Goal: Information Seeking & Learning: Find specific fact

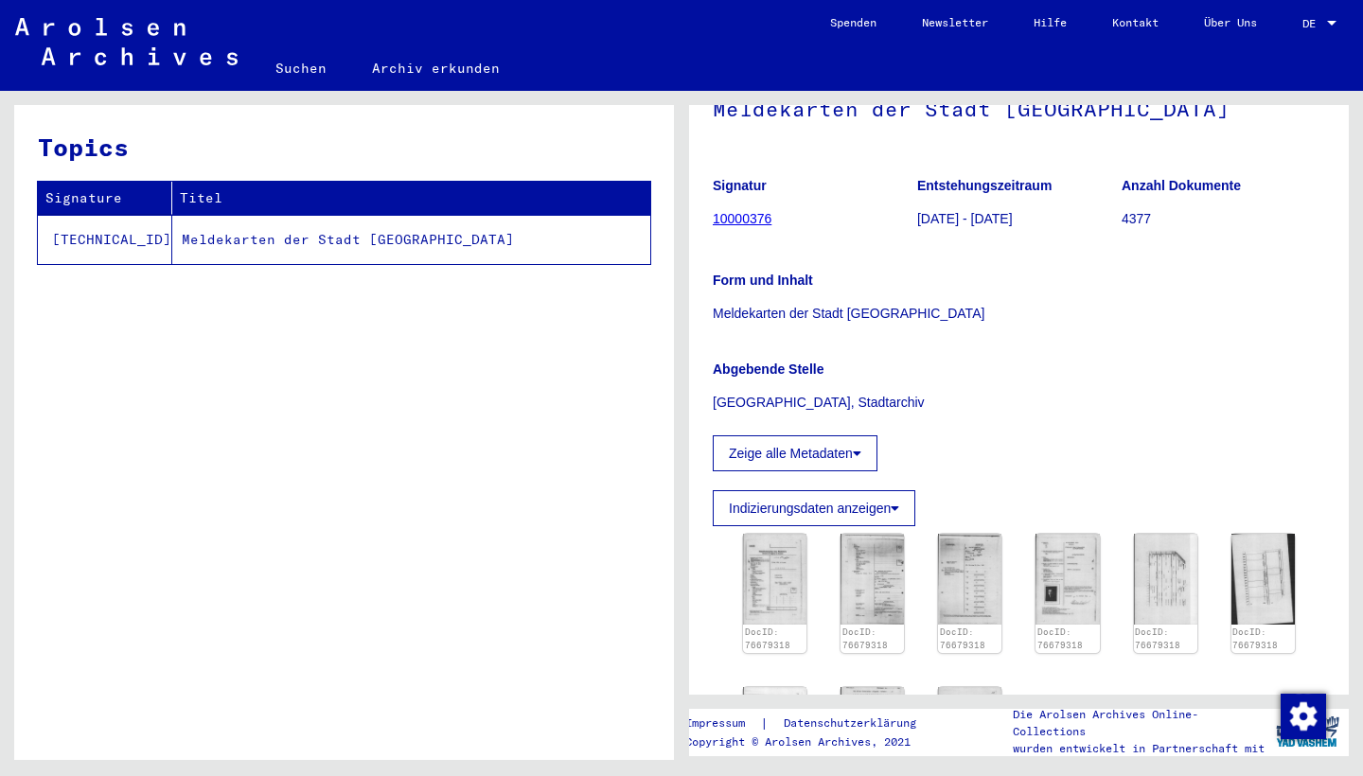
scroll to position [222, 0]
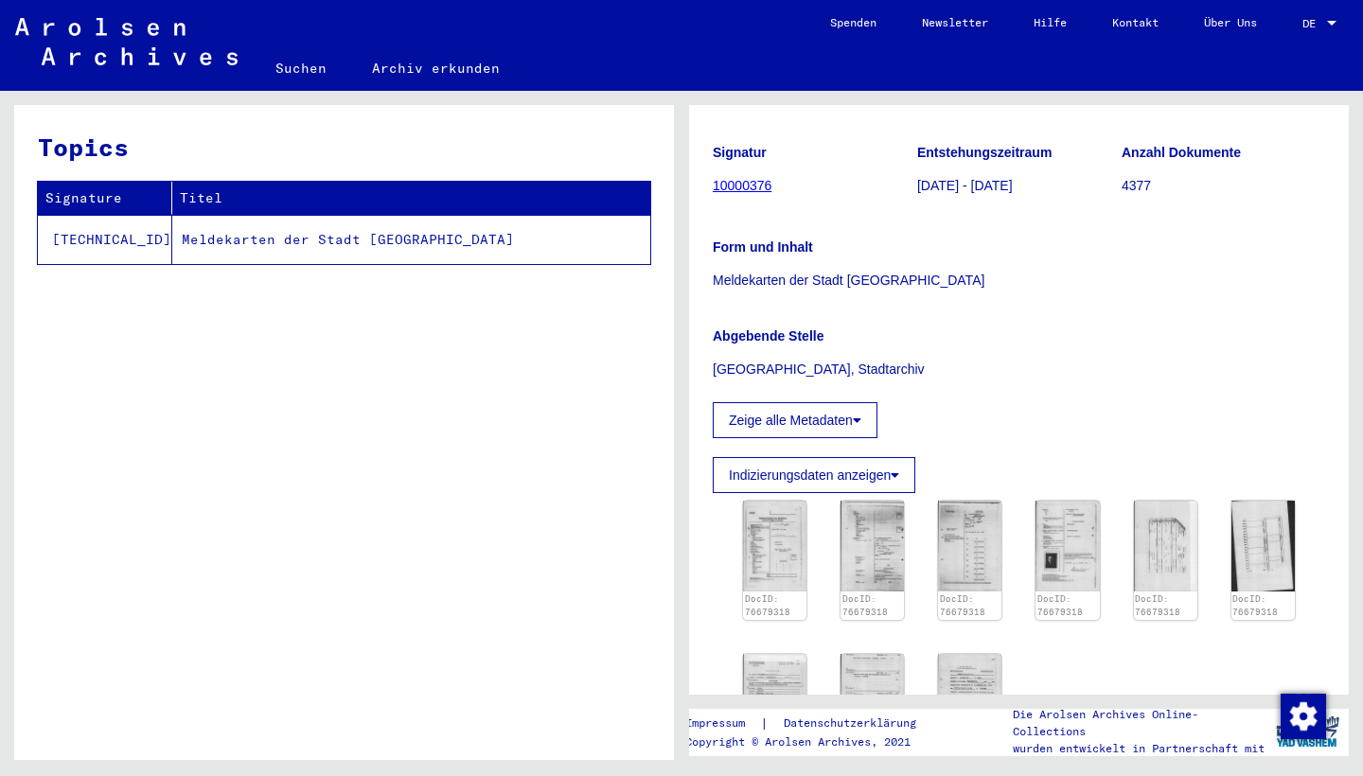
click at [351, 242] on td "Meldekarten der Stadt [GEOGRAPHIC_DATA]" at bounding box center [411, 239] width 478 height 49
click at [334, 239] on td "Meldekarten der Stadt [GEOGRAPHIC_DATA]" at bounding box center [411, 239] width 478 height 49
click at [790, 560] on img at bounding box center [774, 545] width 67 height 95
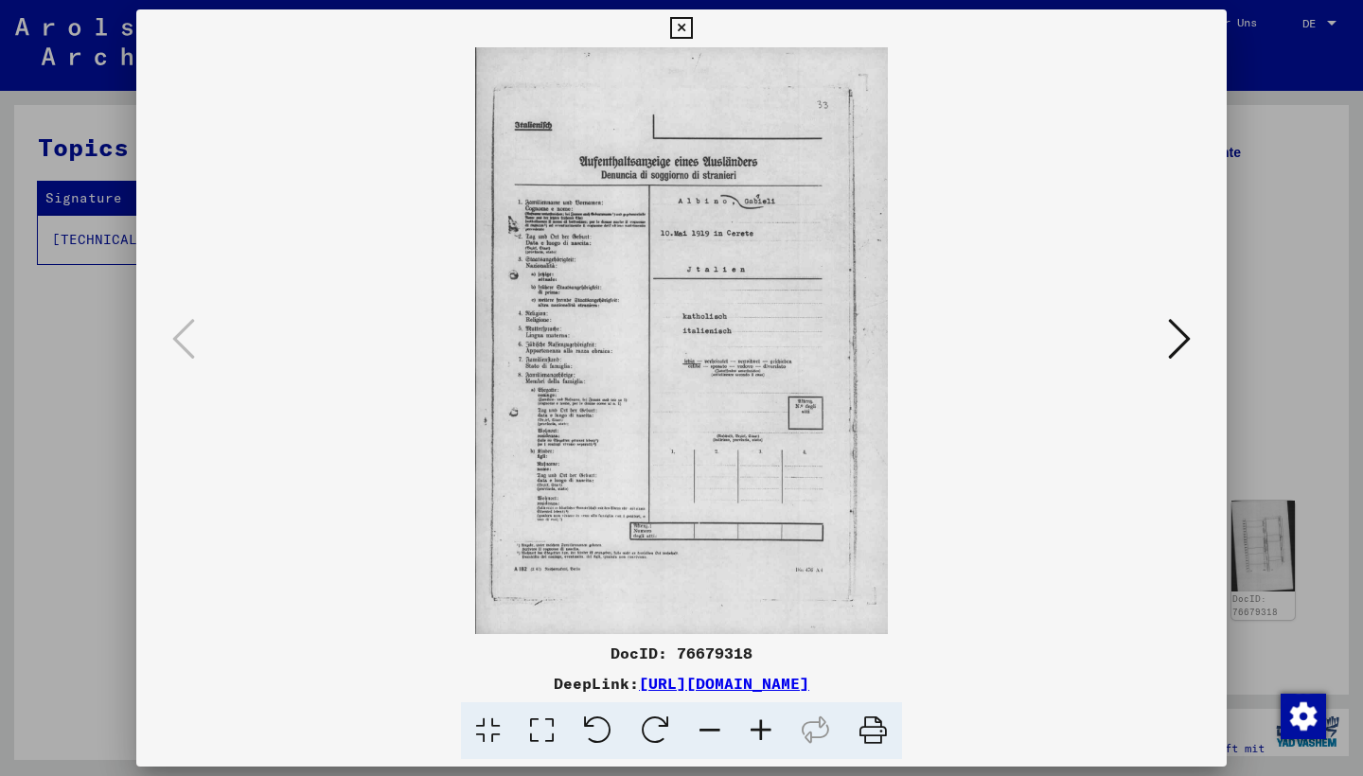
click at [1181, 351] on icon at bounding box center [1179, 338] width 23 height 45
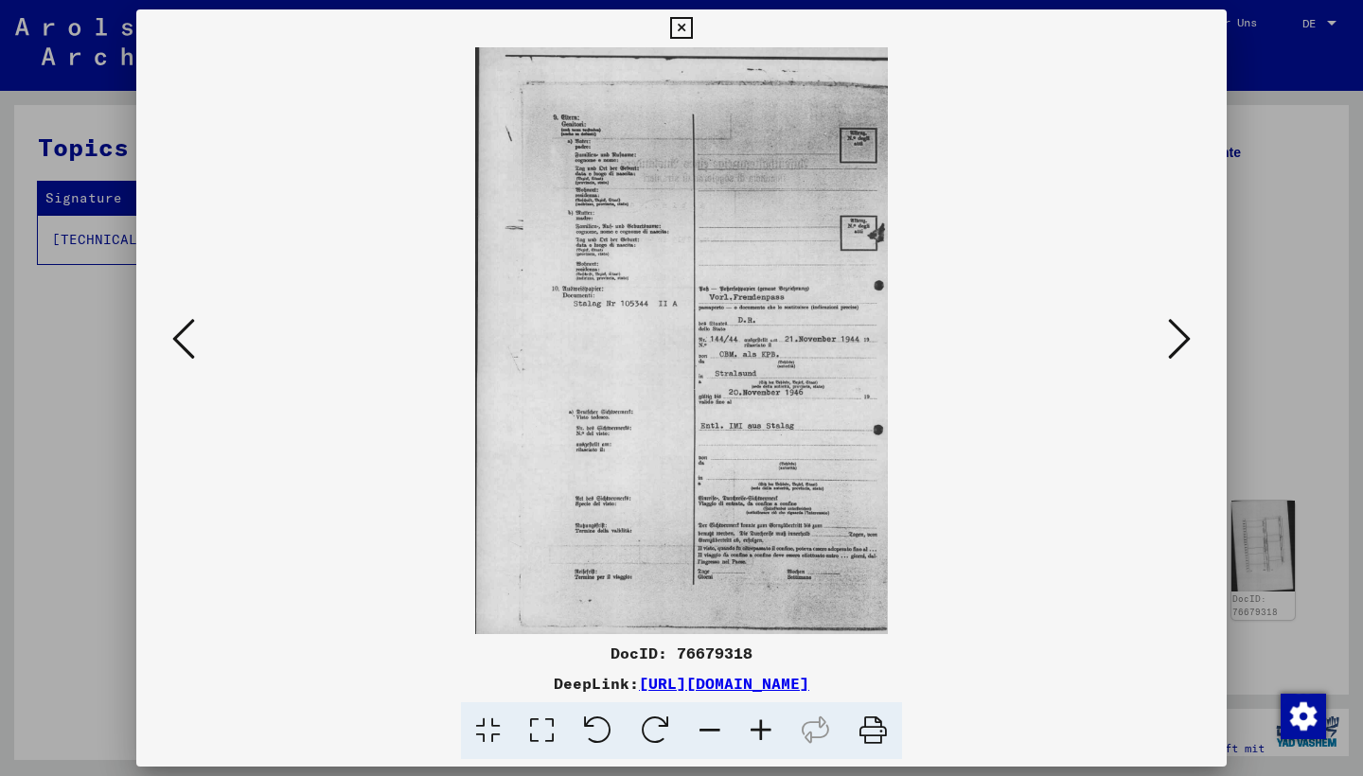
click at [1181, 351] on icon at bounding box center [1179, 338] width 23 height 45
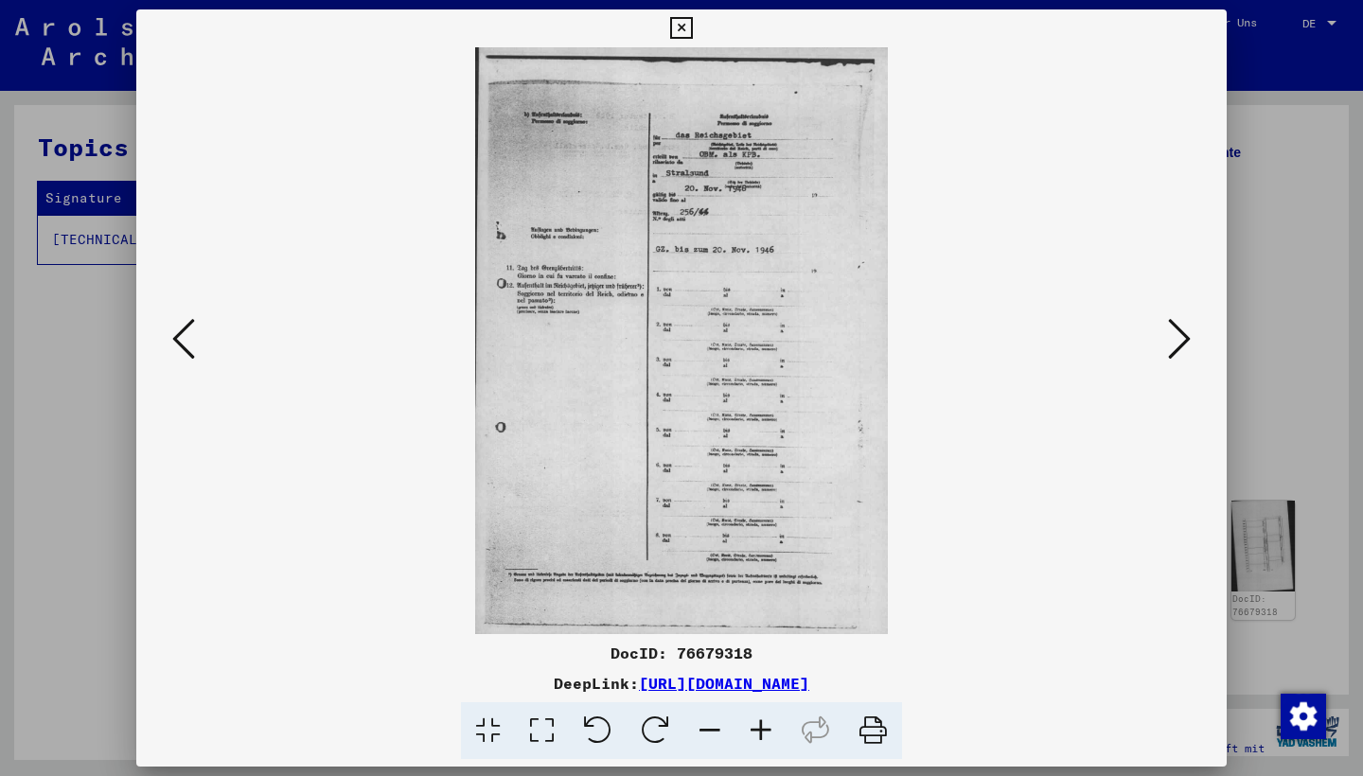
click at [1181, 351] on icon at bounding box center [1179, 338] width 23 height 45
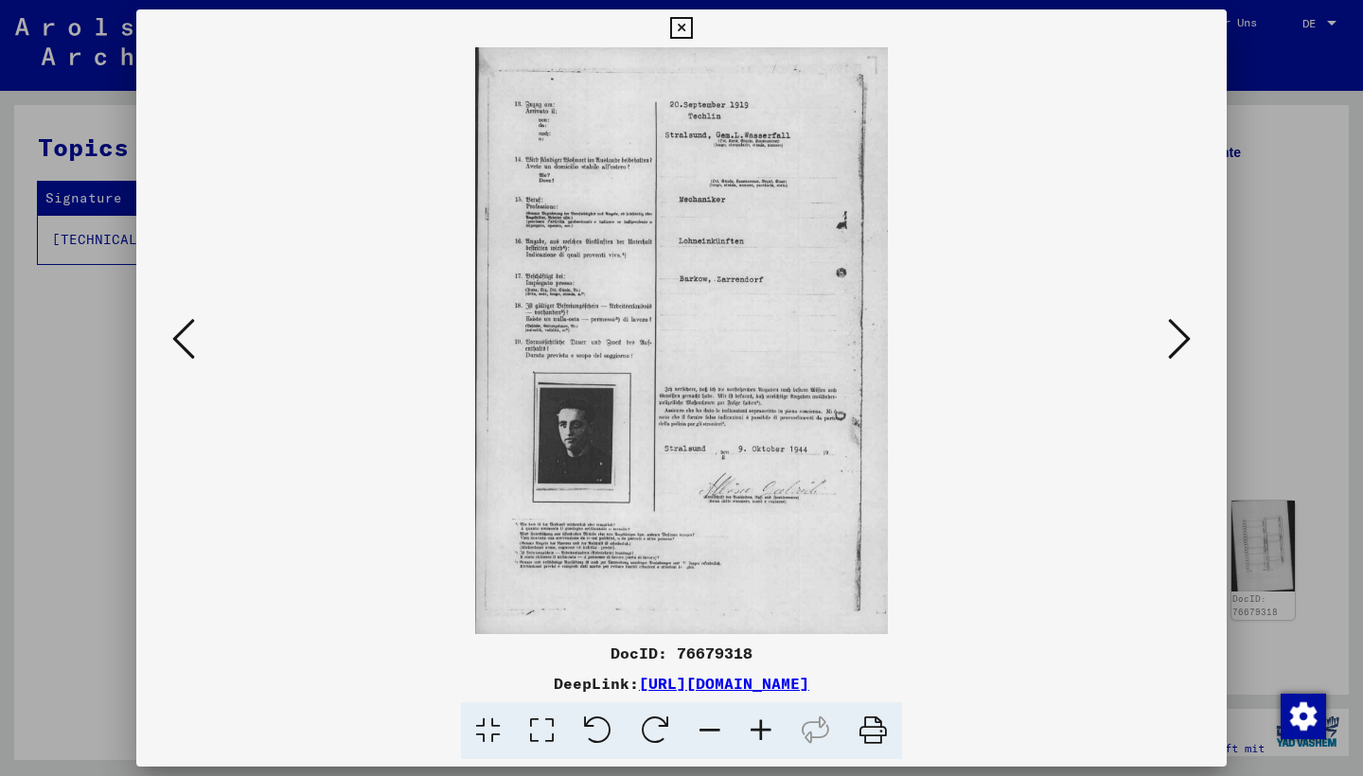
click at [1181, 351] on icon at bounding box center [1179, 338] width 23 height 45
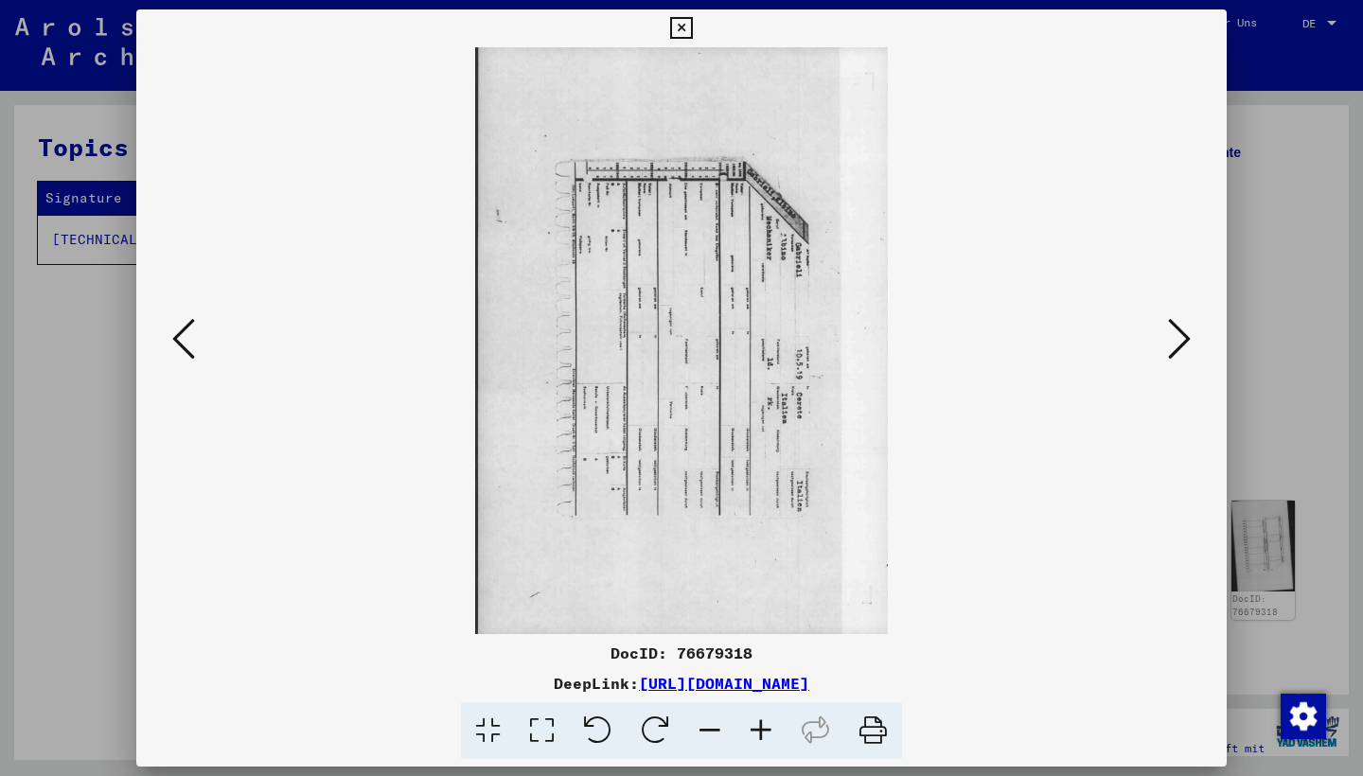
click at [1181, 351] on icon at bounding box center [1179, 338] width 23 height 45
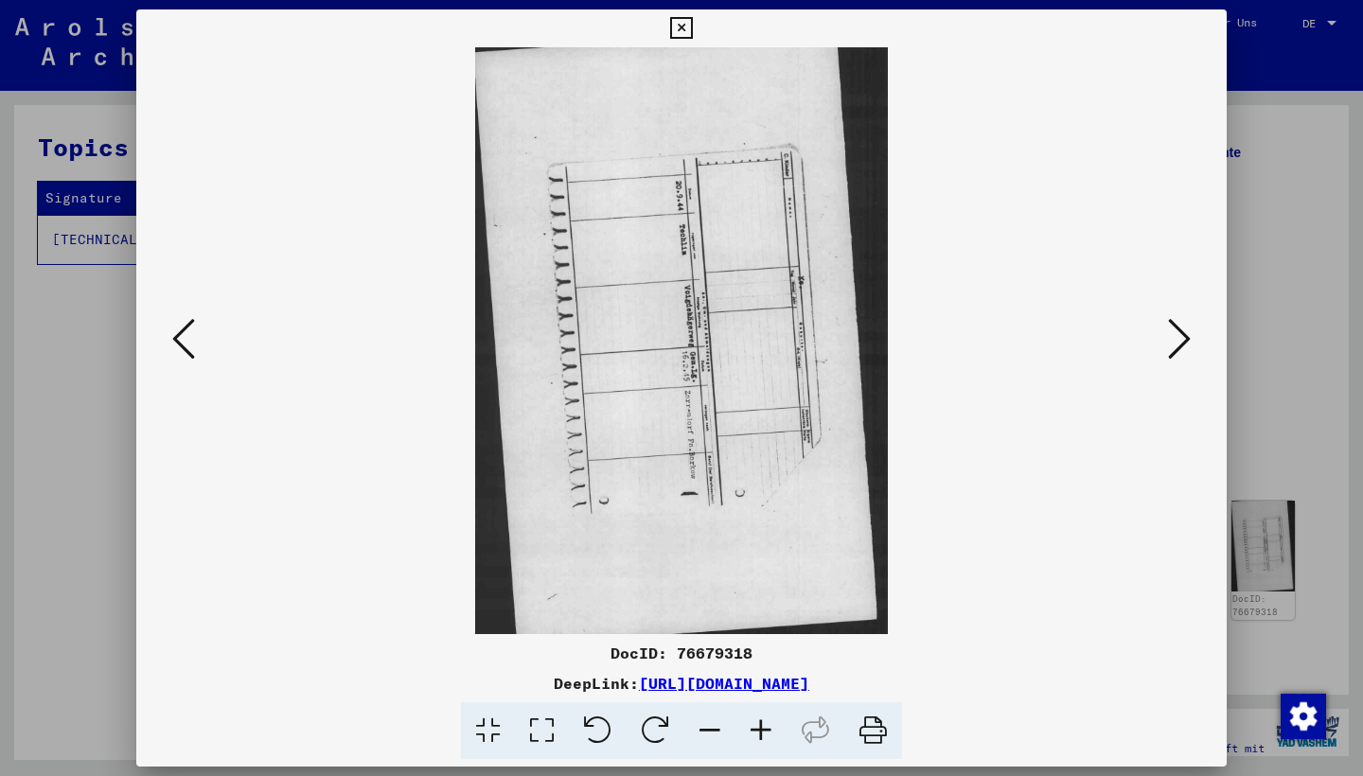
click at [1181, 351] on icon at bounding box center [1179, 338] width 23 height 45
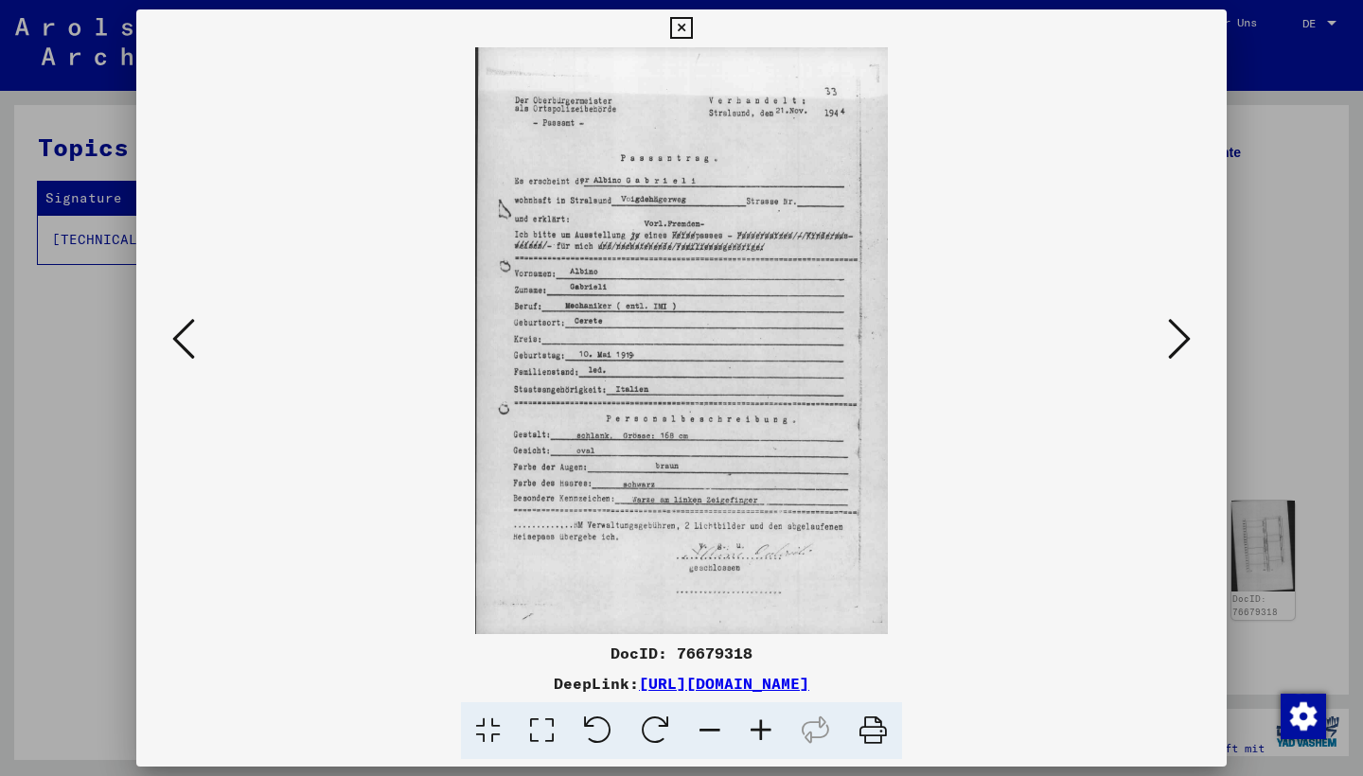
click at [1181, 351] on icon at bounding box center [1179, 338] width 23 height 45
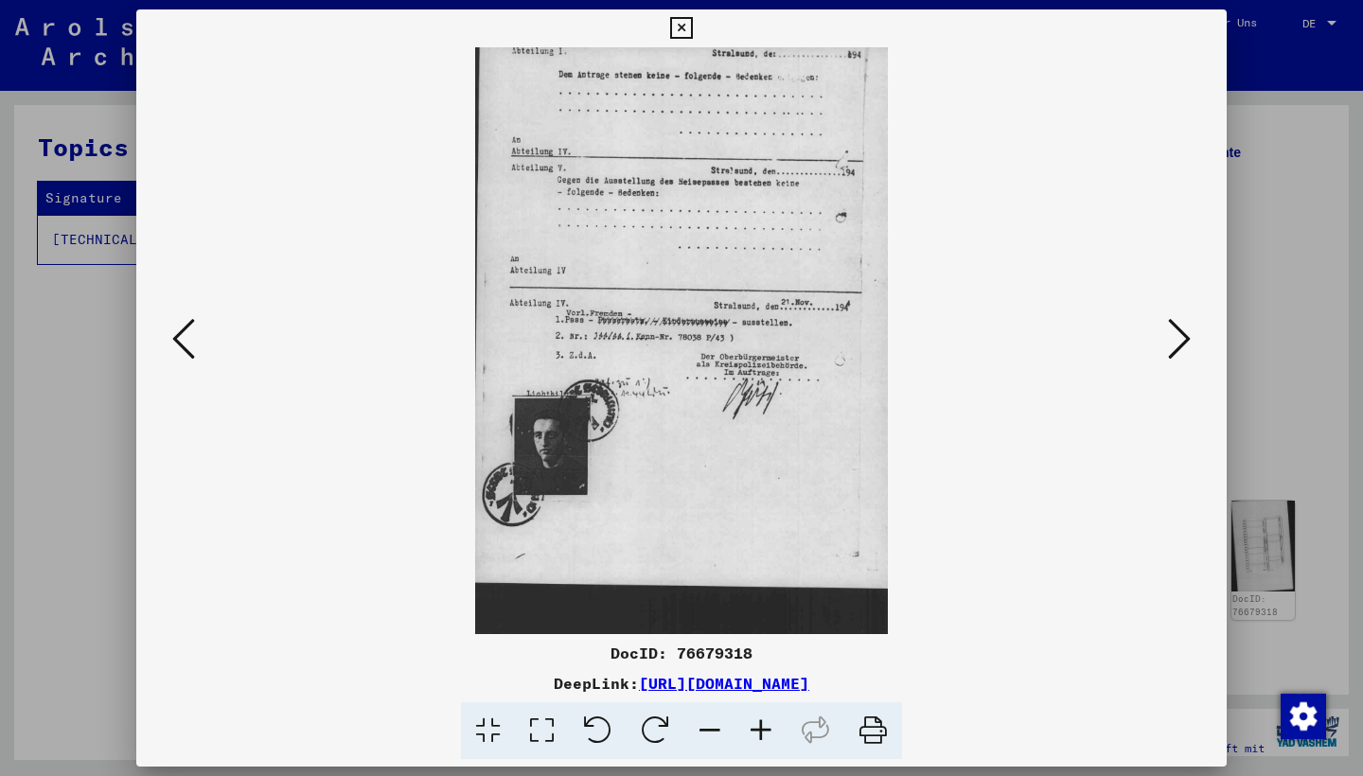
click at [1181, 351] on icon at bounding box center [1179, 338] width 23 height 45
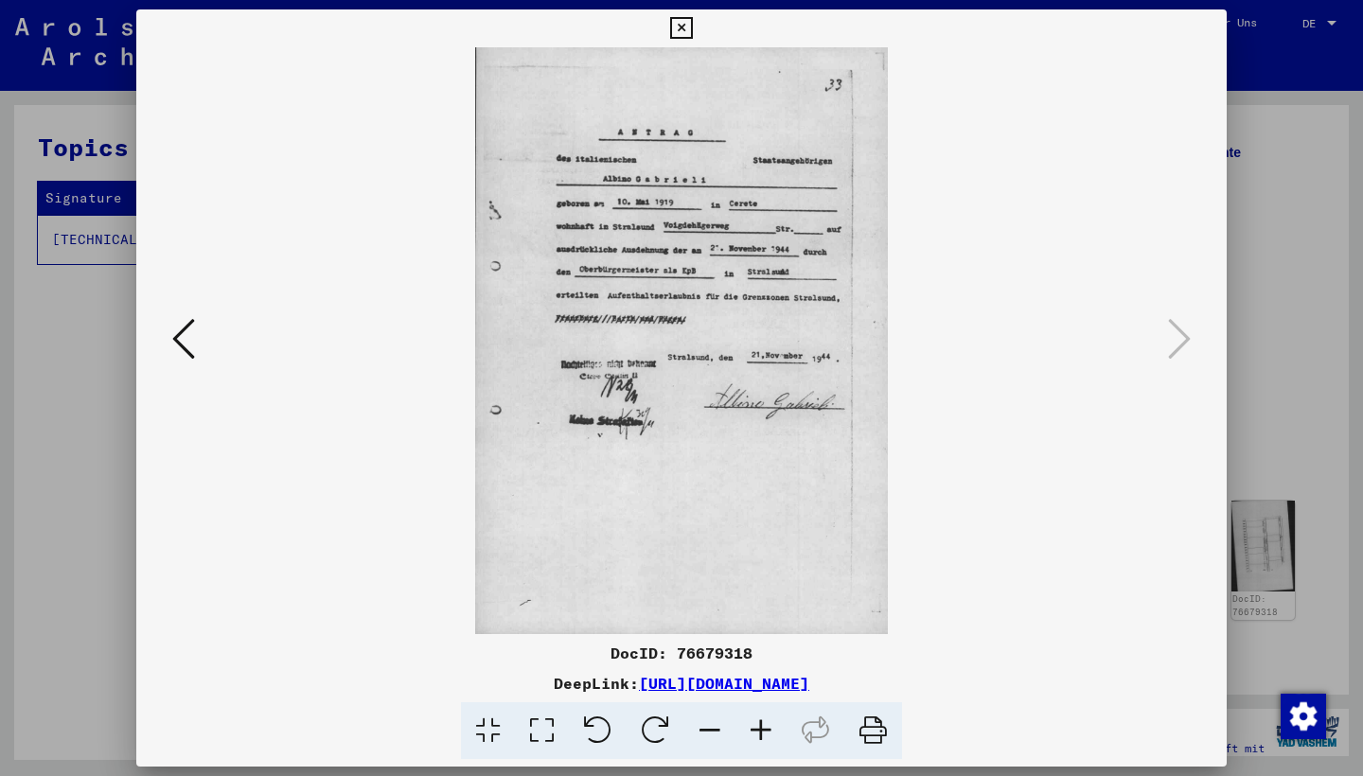
click at [873, 735] on icon at bounding box center [873, 731] width 58 height 58
click at [645, 683] on link "[URL][DOMAIN_NAME]" at bounding box center [724, 683] width 170 height 19
click at [692, 28] on icon at bounding box center [681, 28] width 22 height 23
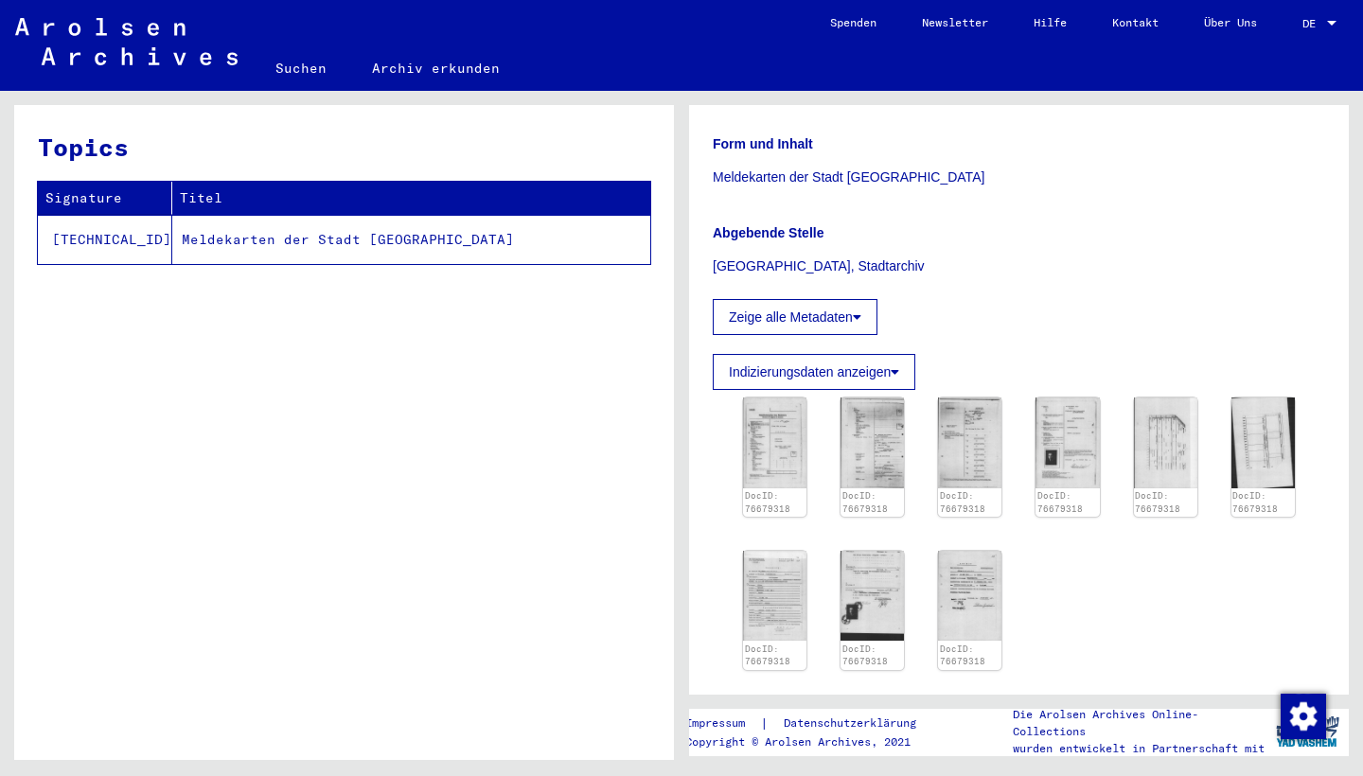
scroll to position [333, 0]
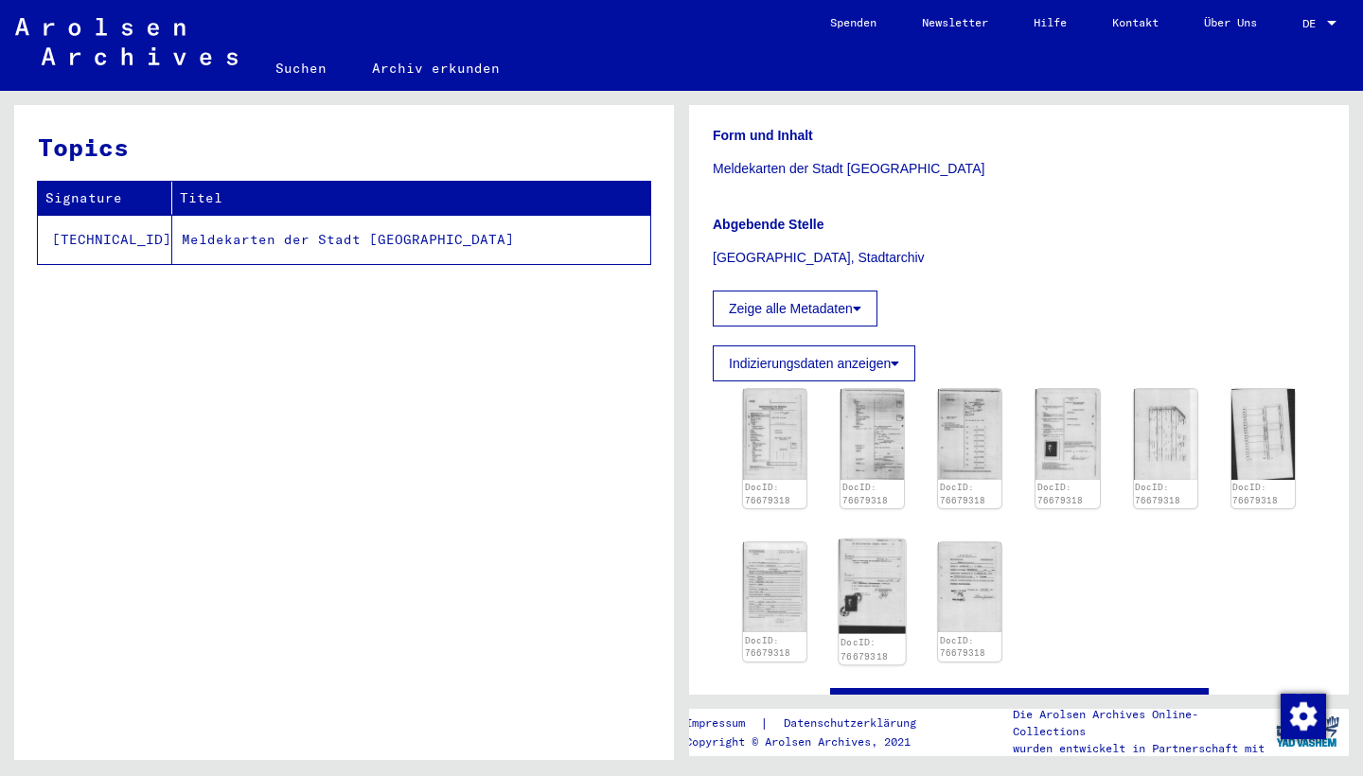
click at [854, 638] on link "DocID: 76679318" at bounding box center [864, 649] width 47 height 25
